Goal: Task Accomplishment & Management: Use online tool/utility

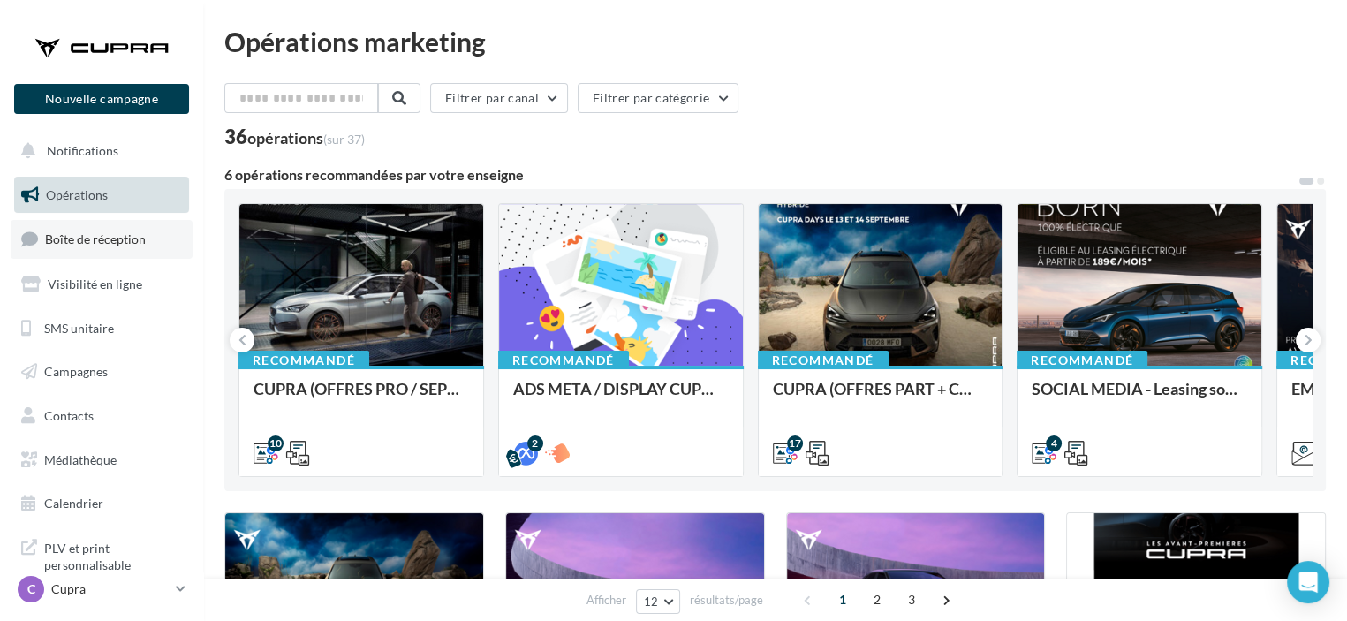
click at [152, 246] on link "Boîte de réception" at bounding box center [102, 239] width 182 height 38
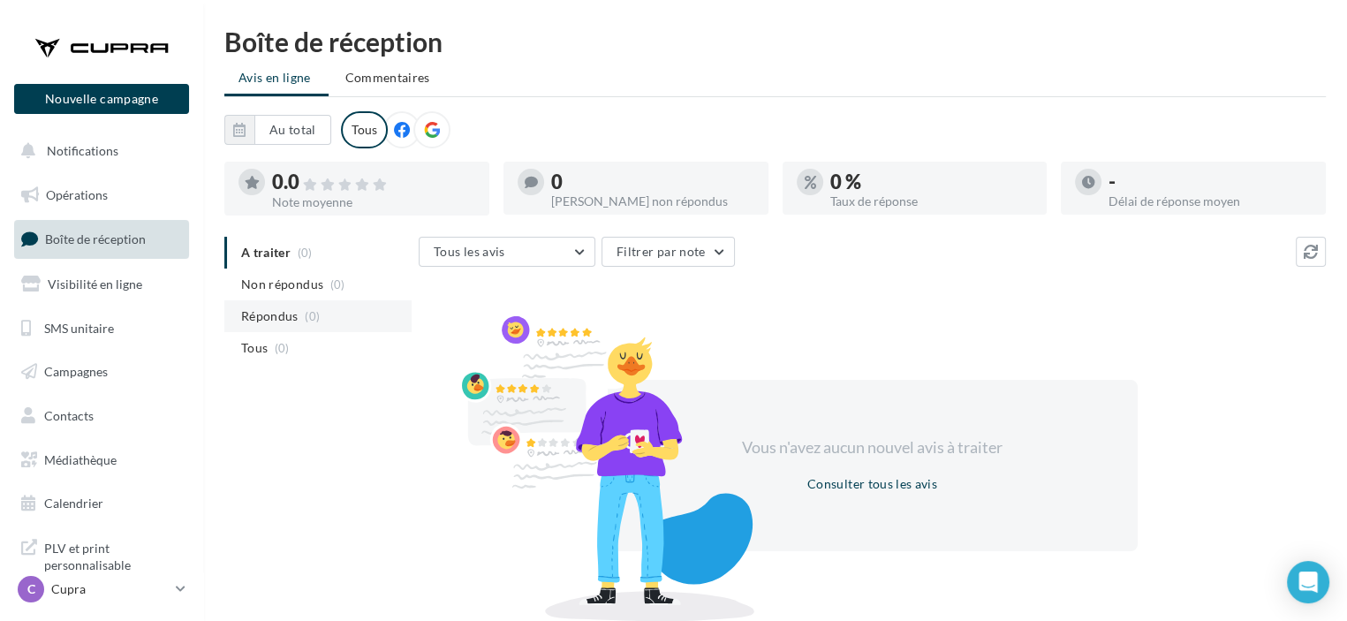
click at [337, 324] on li "Répondus (0)" at bounding box center [317, 316] width 187 height 32
